Goal: Task Accomplishment & Management: Complete application form

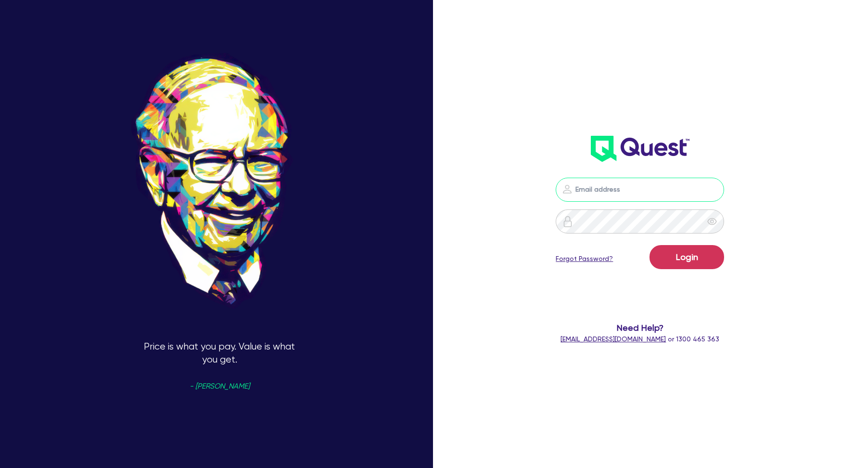
type input "[EMAIL_ADDRESS][DOMAIN_NAME]"
click at [682, 256] on button "Login" at bounding box center [686, 257] width 75 height 24
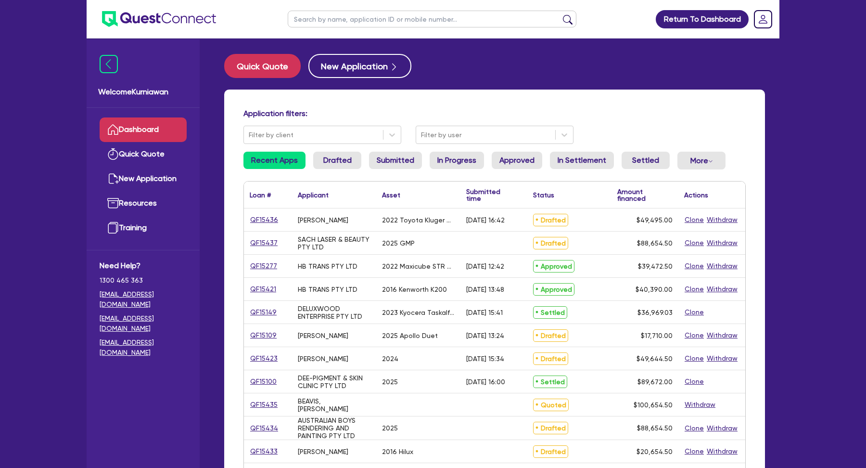
click at [386, 19] on input "text" at bounding box center [432, 19] width 289 height 17
paste input "14553"
type input "14553"
click at [560, 14] on button "submit" at bounding box center [567, 20] width 15 height 13
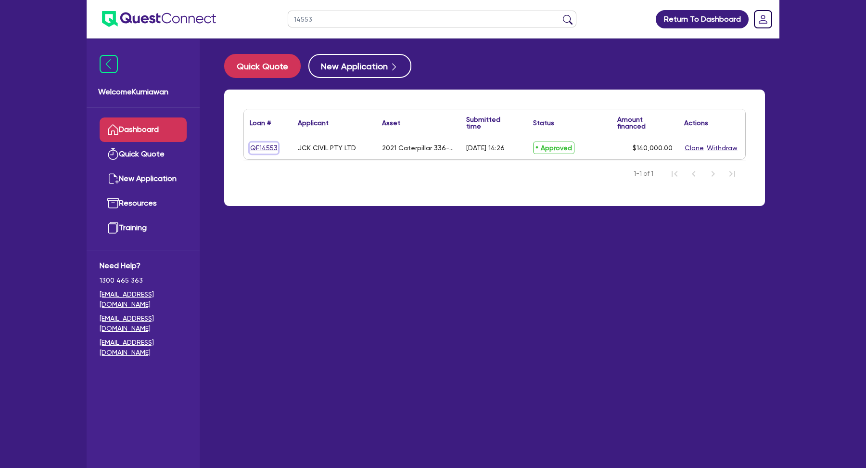
click at [256, 147] on link "QF14553" at bounding box center [264, 147] width 28 height 11
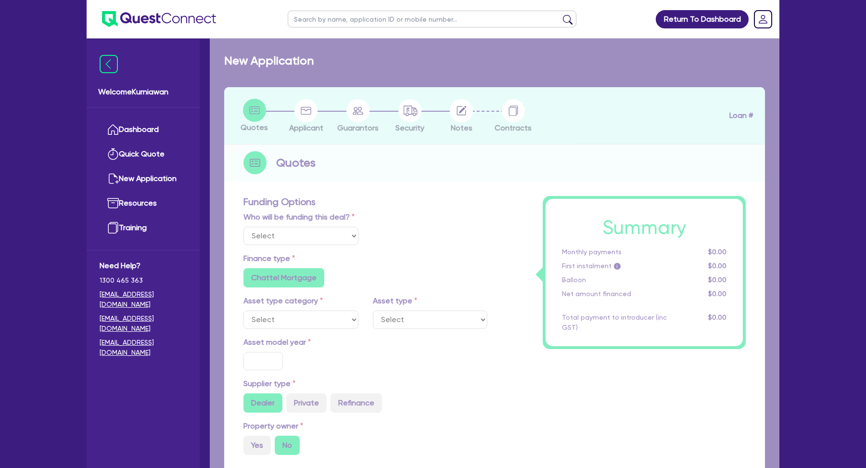
select select "Quest Finance - Own Book"
select select "PRIMARY_ASSETS"
type input "2021"
type input "264,000"
type input "124,000"
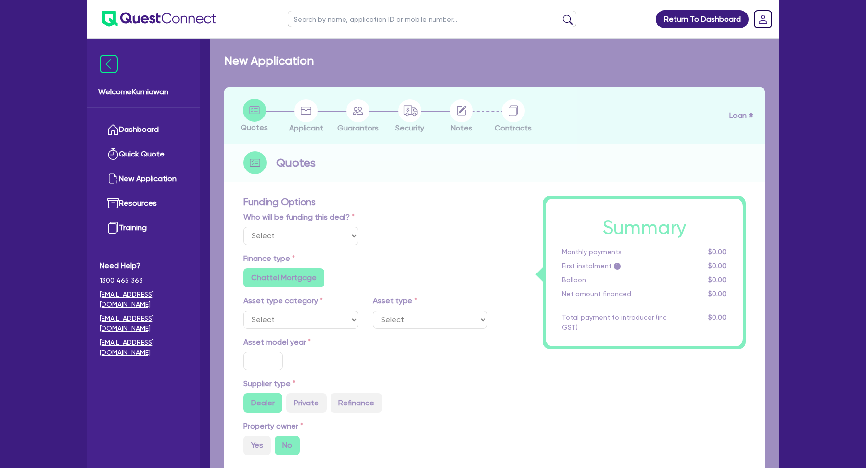
type input "30"
type input "79,200"
type input "7"
type input "9,800"
type input "17.95"
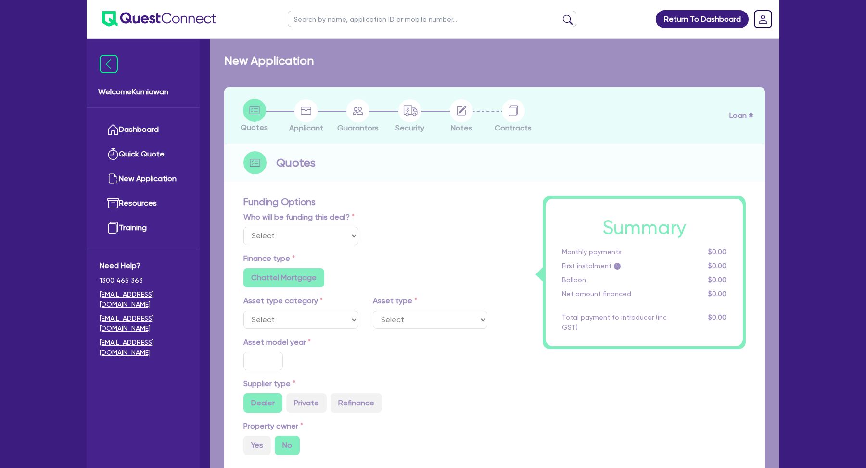
type input "900"
select select "YELLOW_GOODS_AND_EXCAVATORS"
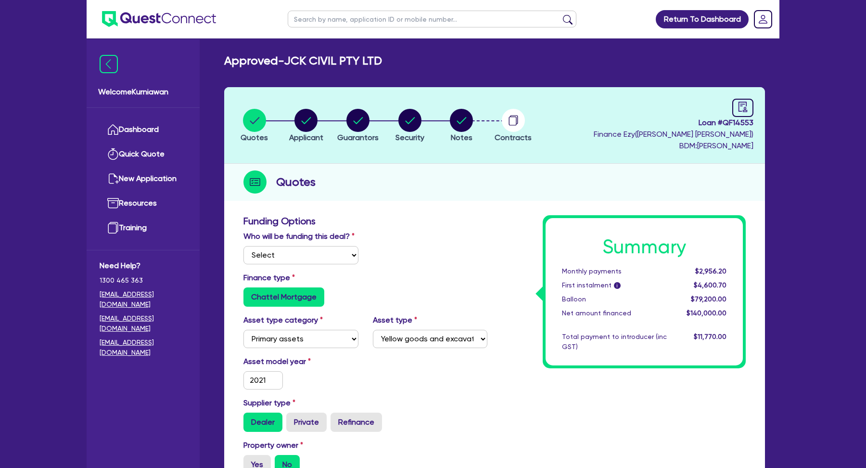
click at [807, 297] on div "Return To Dashboard Edit Profile Logout Welcome Kurniawan Dashboard Quick Quote…" at bounding box center [433, 471] width 866 height 942
click at [747, 113] on div at bounding box center [742, 108] width 21 height 18
select select "APPROVED_WAITING_FOR_MORE_INFO"
select select "Quest Finance - Own Book"
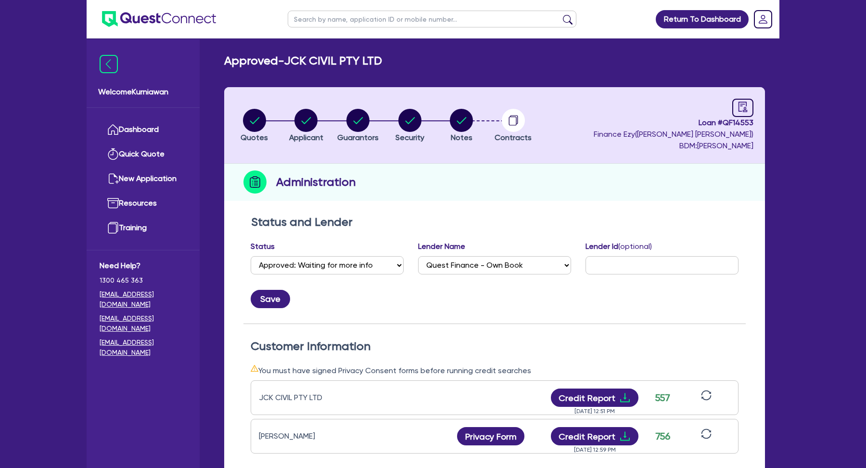
click at [638, 136] on header "Quotes Applicant [GEOGRAPHIC_DATA] Security Notes Contracts Loan # QF14553 Fina…" at bounding box center [494, 125] width 541 height 76
click at [739, 121] on span "Loan # QF14553" at bounding box center [674, 123] width 160 height 12
copy span "QF14553"
